Goal: Task Accomplishment & Management: Complete application form

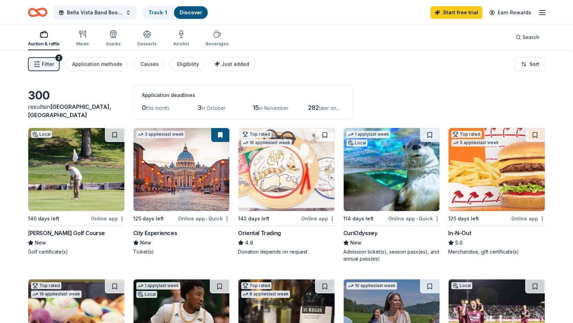
scroll to position [0, 0]
click at [460, 234] on div "In-N-Out" at bounding box center [459, 233] width 23 height 8
click at [437, 217] on html "Bella Vista Band Booster - Crab Feed Event Track · 2 Discover Start free trial …" at bounding box center [286, 161] width 573 height 323
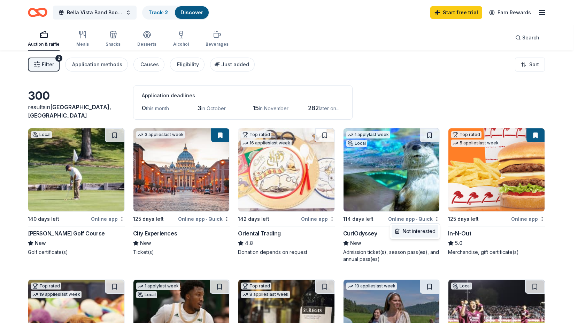
click at [429, 231] on div "Not interested" at bounding box center [415, 231] width 47 height 13
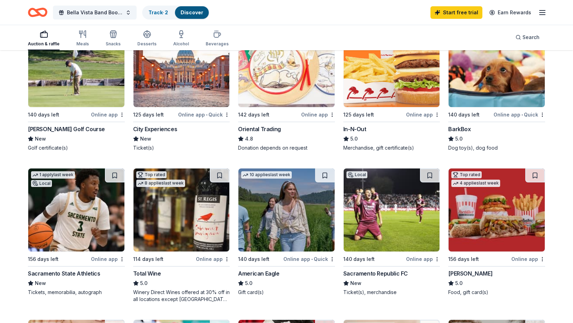
scroll to position [105, 0]
click at [265, 271] on div "American Eagle" at bounding box center [258, 273] width 41 height 8
click at [324, 175] on button at bounding box center [325, 175] width 20 height 14
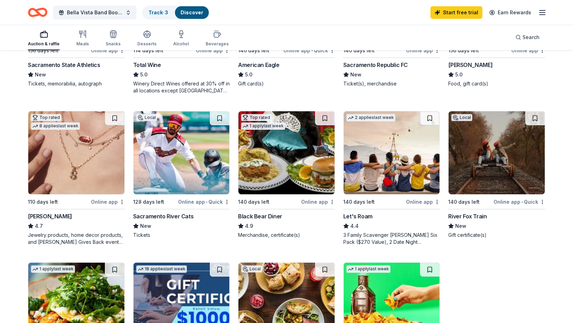
scroll to position [313, 0]
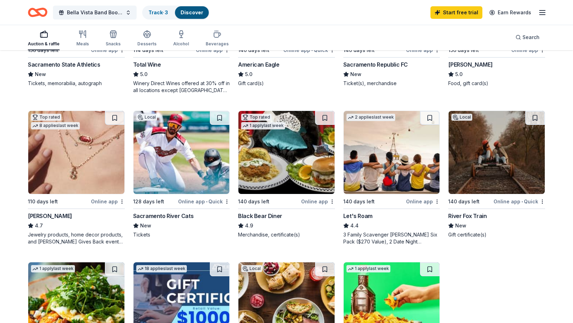
click at [162, 215] on div "Sacramento River Cats" at bounding box center [163, 216] width 61 height 8
click at [52, 200] on div "110 days left" at bounding box center [43, 201] width 30 height 8
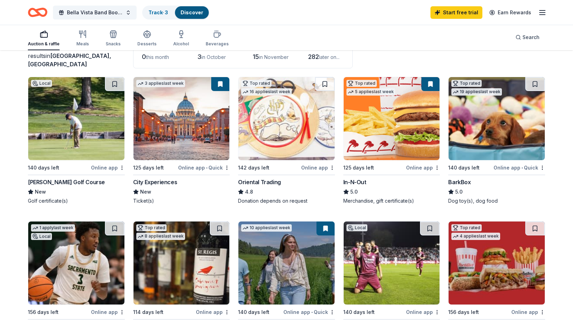
scroll to position [0, 0]
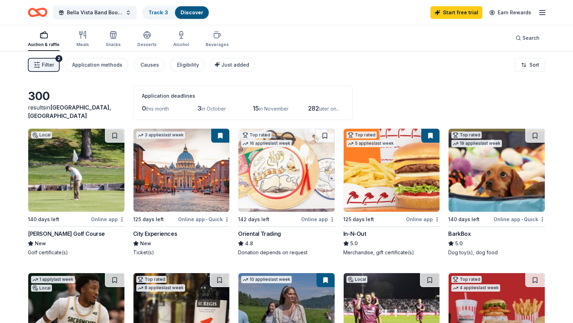
click at [61, 234] on div "[PERSON_NAME] Golf Course" at bounding box center [66, 233] width 77 height 8
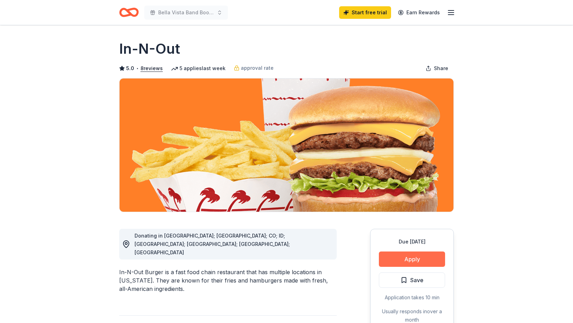
click at [405, 260] on button "Apply" at bounding box center [412, 258] width 66 height 15
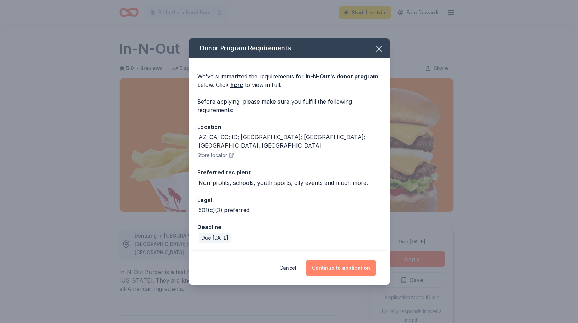
click at [332, 260] on button "Continue to application" at bounding box center [340, 267] width 69 height 17
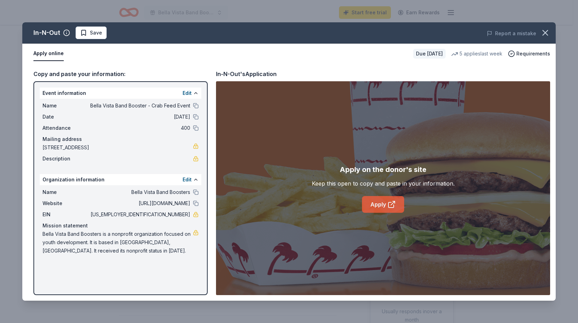
click at [385, 206] on link "Apply" at bounding box center [383, 204] width 42 height 17
click at [93, 32] on span "Save" at bounding box center [96, 33] width 12 height 8
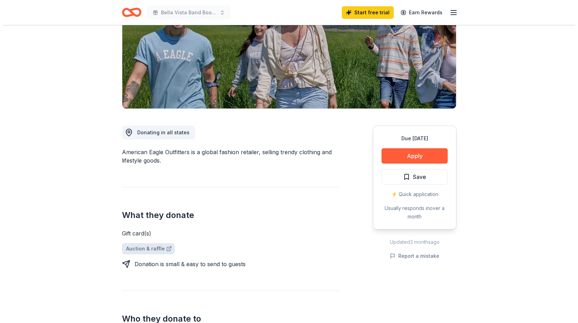
scroll to position [104, 0]
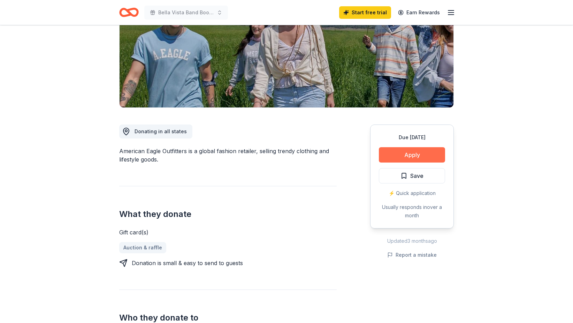
click at [406, 153] on button "Apply" at bounding box center [412, 154] width 66 height 15
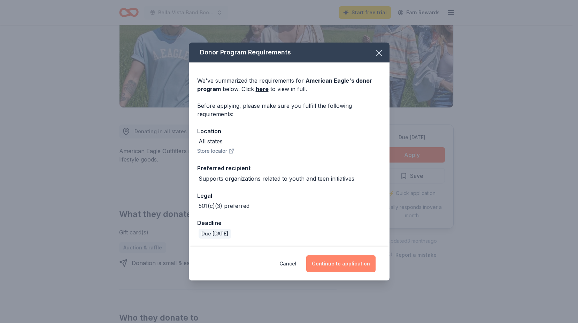
click at [335, 261] on button "Continue to application" at bounding box center [340, 263] width 69 height 17
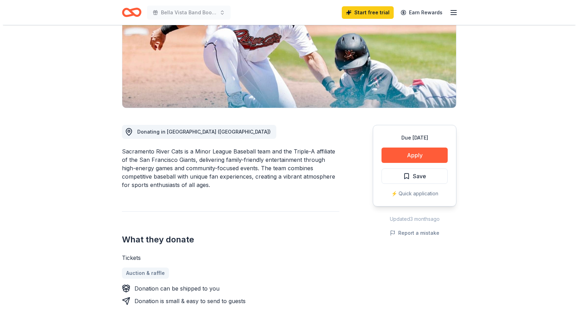
scroll to position [104, 0]
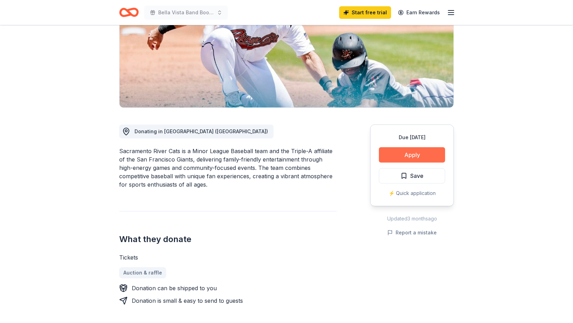
click at [395, 155] on button "Apply" at bounding box center [412, 154] width 66 height 15
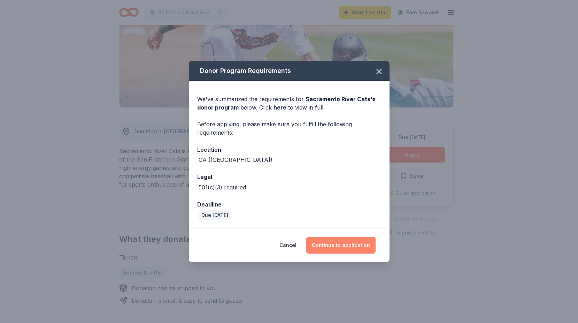
click at [355, 246] on button "Continue to application" at bounding box center [340, 245] width 69 height 17
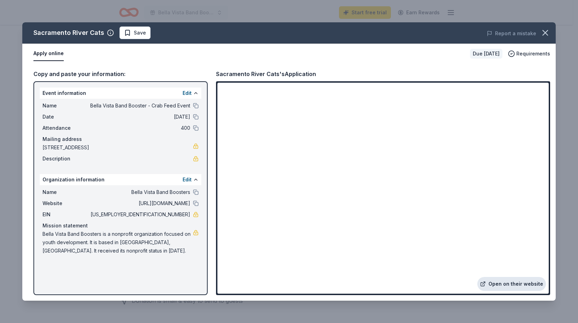
click at [505, 282] on link "Open on their website" at bounding box center [511, 284] width 69 height 14
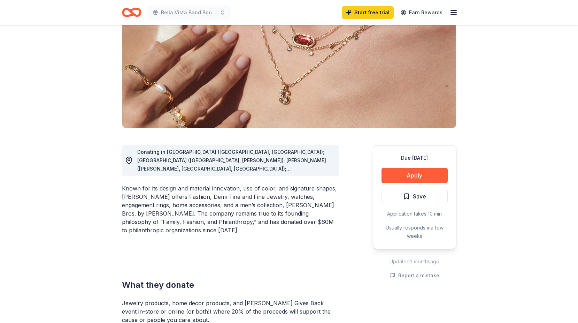
scroll to position [88, 0]
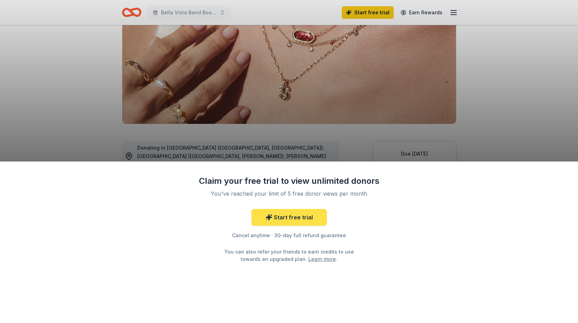
click at [286, 218] on link "Start free trial" at bounding box center [289, 217] width 75 height 17
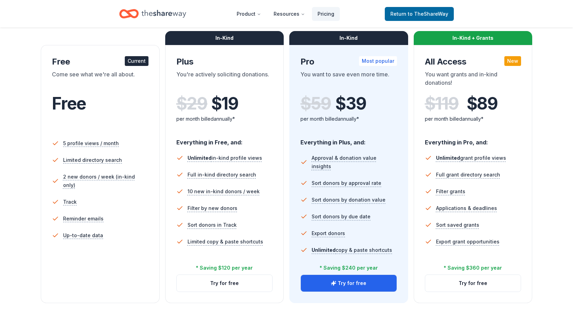
scroll to position [105, 0]
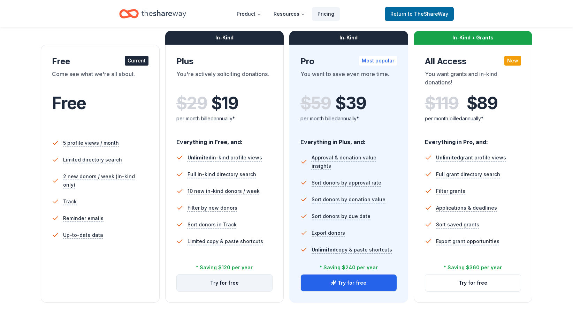
click at [226, 284] on button "Try for free" at bounding box center [225, 282] width 96 height 17
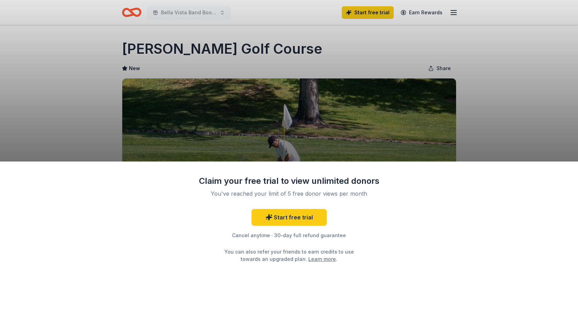
click at [540, 110] on div "Claim your free trial to view unlimited donors You've reached your limit of 5 f…" at bounding box center [289, 161] width 578 height 323
